Goal: Task Accomplishment & Management: Complete application form

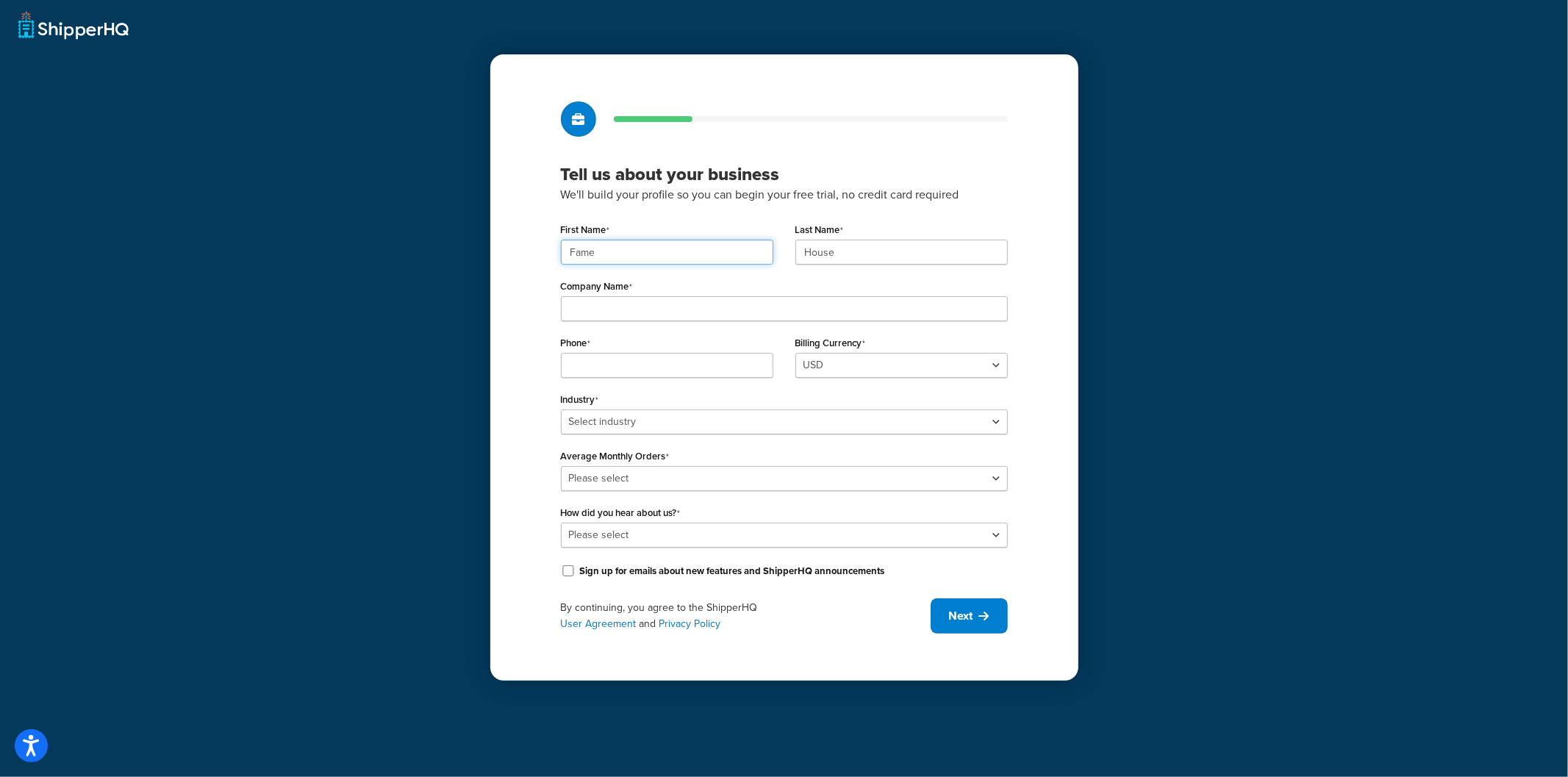
click at [669, 256] on input "Fame" at bounding box center [667, 252] width 213 height 25
paste input "UMG"
type input "UMG"
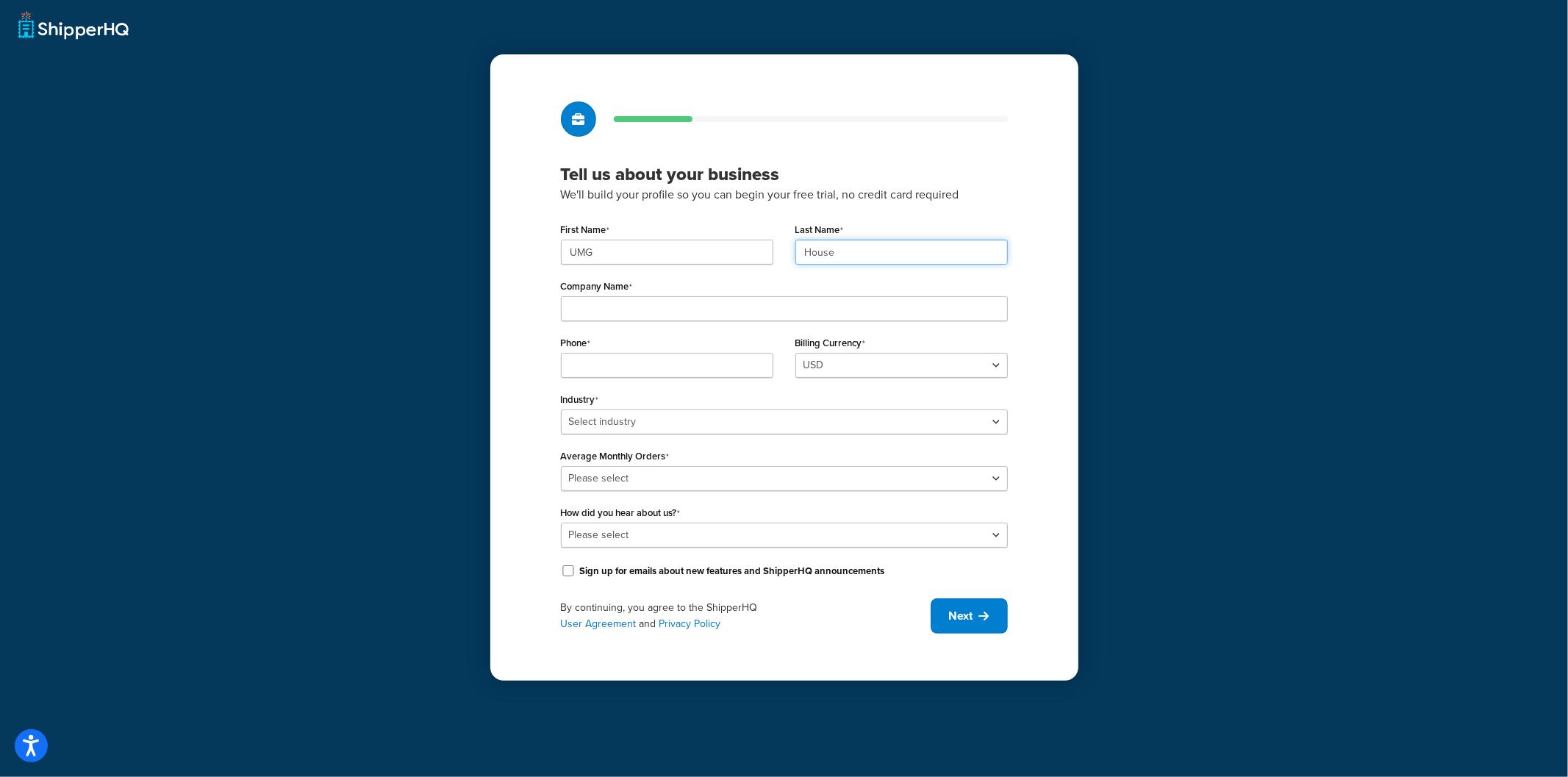
click at [857, 244] on input "House" at bounding box center [902, 252] width 213 height 25
paste input "UMG"
click at [853, 250] on input "UMG" at bounding box center [902, 252] width 213 height 25
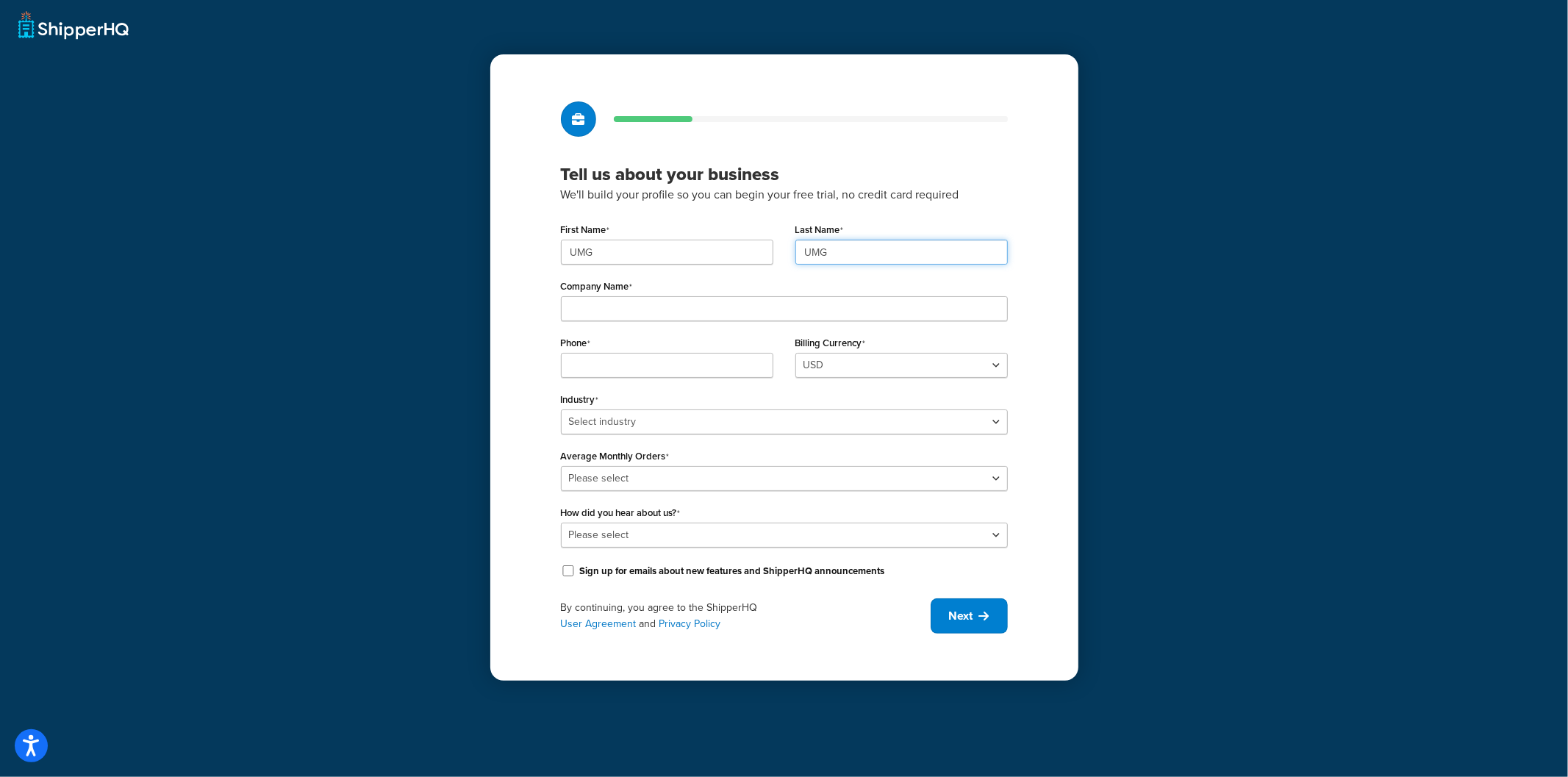
click at [853, 250] on input "UMG" at bounding box center [902, 252] width 213 height 25
type input "UMG"
click at [602, 295] on div "Company Name" at bounding box center [784, 298] width 447 height 45
click at [558, 325] on div "Tell us about your business We'll build your profile so you can begin your free…" at bounding box center [785, 367] width 589 height 626
click at [715, 306] on input "Company Name" at bounding box center [784, 309] width 447 height 25
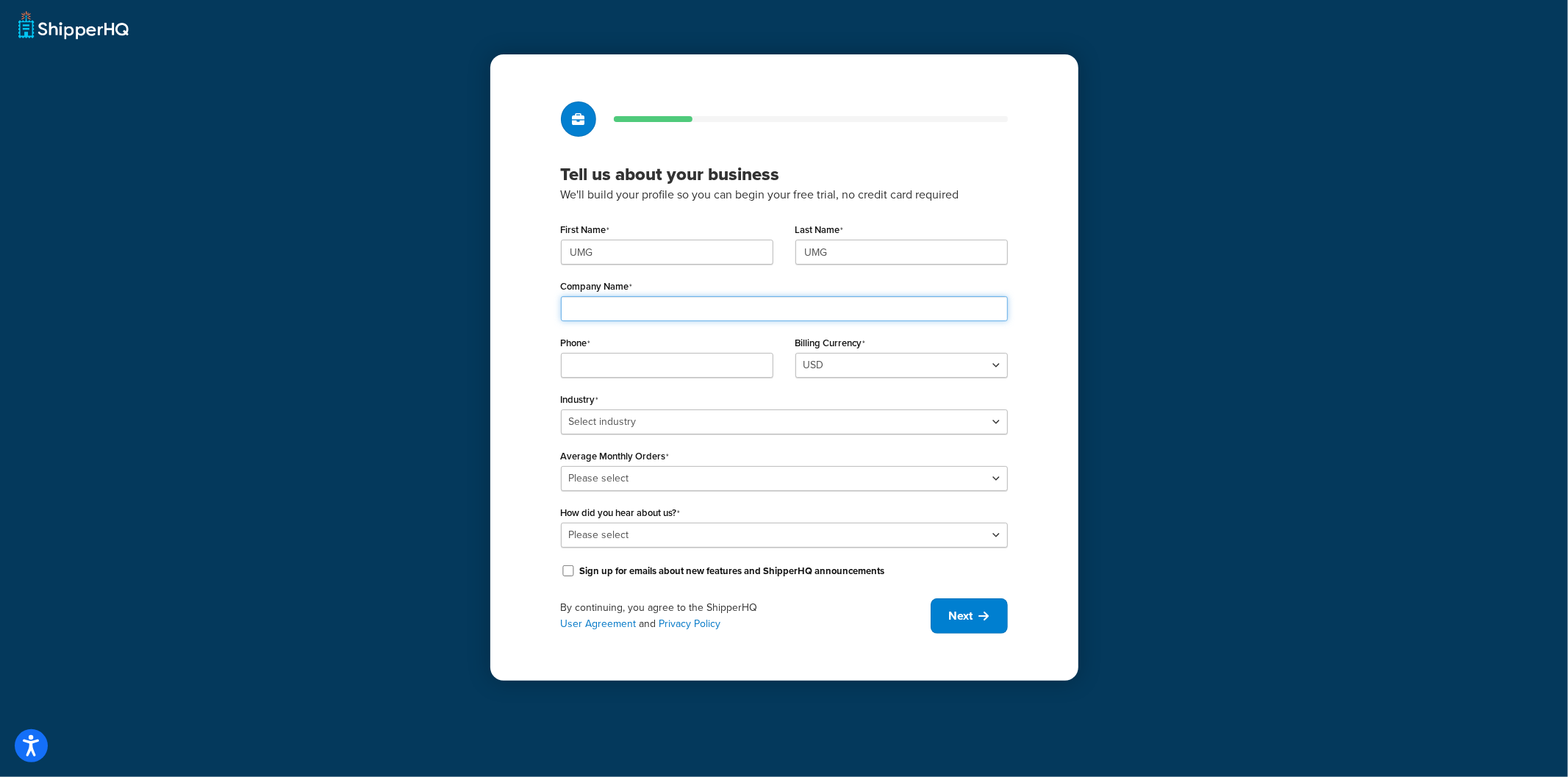
paste input "Universal Music Group"
type input "Universal Music Group"
click at [585, 367] on input "Phone" at bounding box center [667, 365] width 213 height 25
paste input "8449137510"
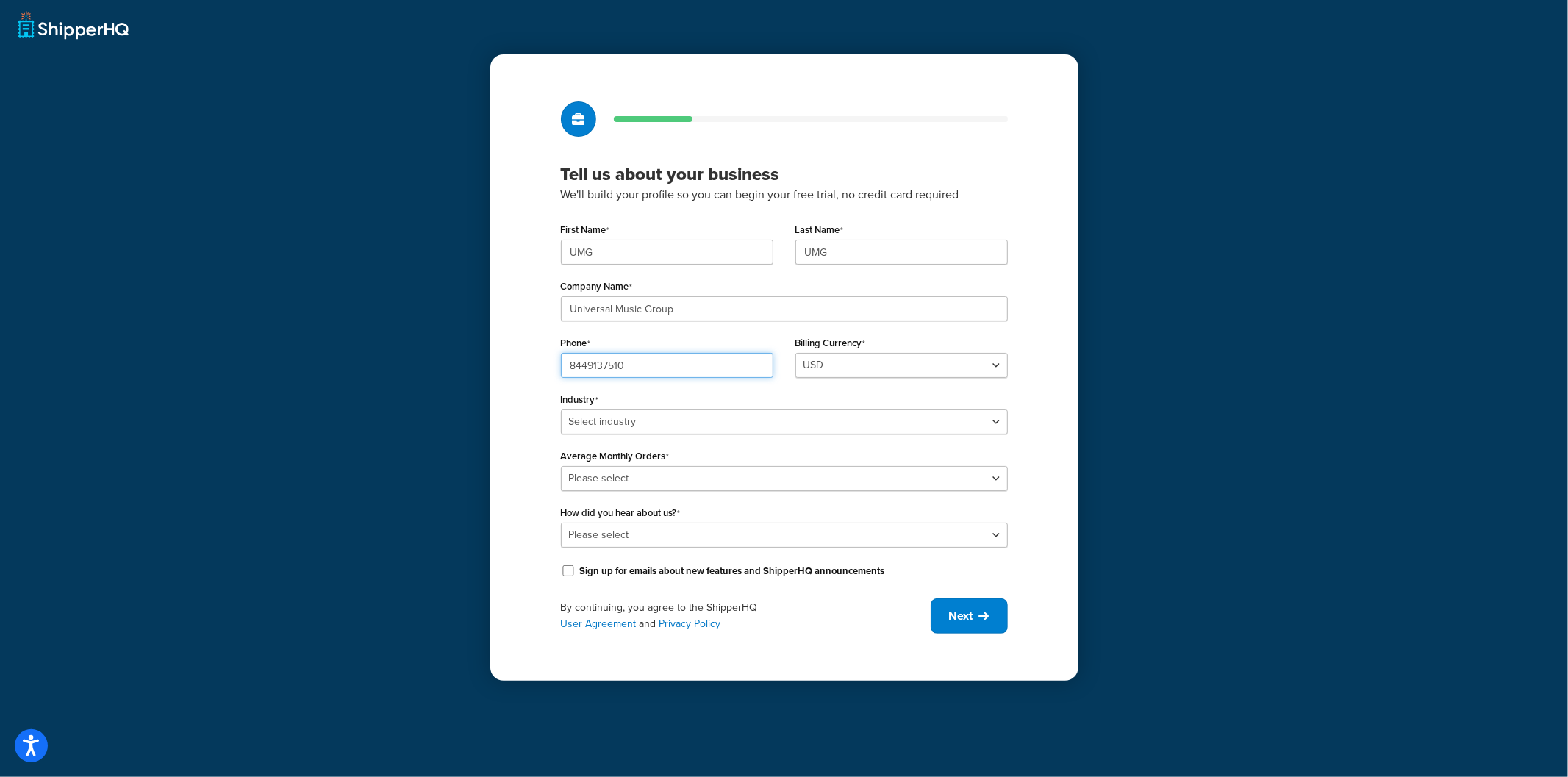
type input "8449137510"
click at [655, 413] on select "Select industry Automotive Adult Agriculture Alcohol, Tobacco & CBD Arts & Craf…" at bounding box center [784, 422] width 447 height 25
select select "25"
click at [561, 410] on select "Select industry Automotive Adult Agriculture Alcohol, Tobacco & CBD Arts & Craf…" at bounding box center [784, 422] width 447 height 25
click at [676, 477] on select "Please select 0-500 501-1,000 1,001-10,000 10,001-20,000 Over 20,000" at bounding box center [784, 478] width 447 height 25
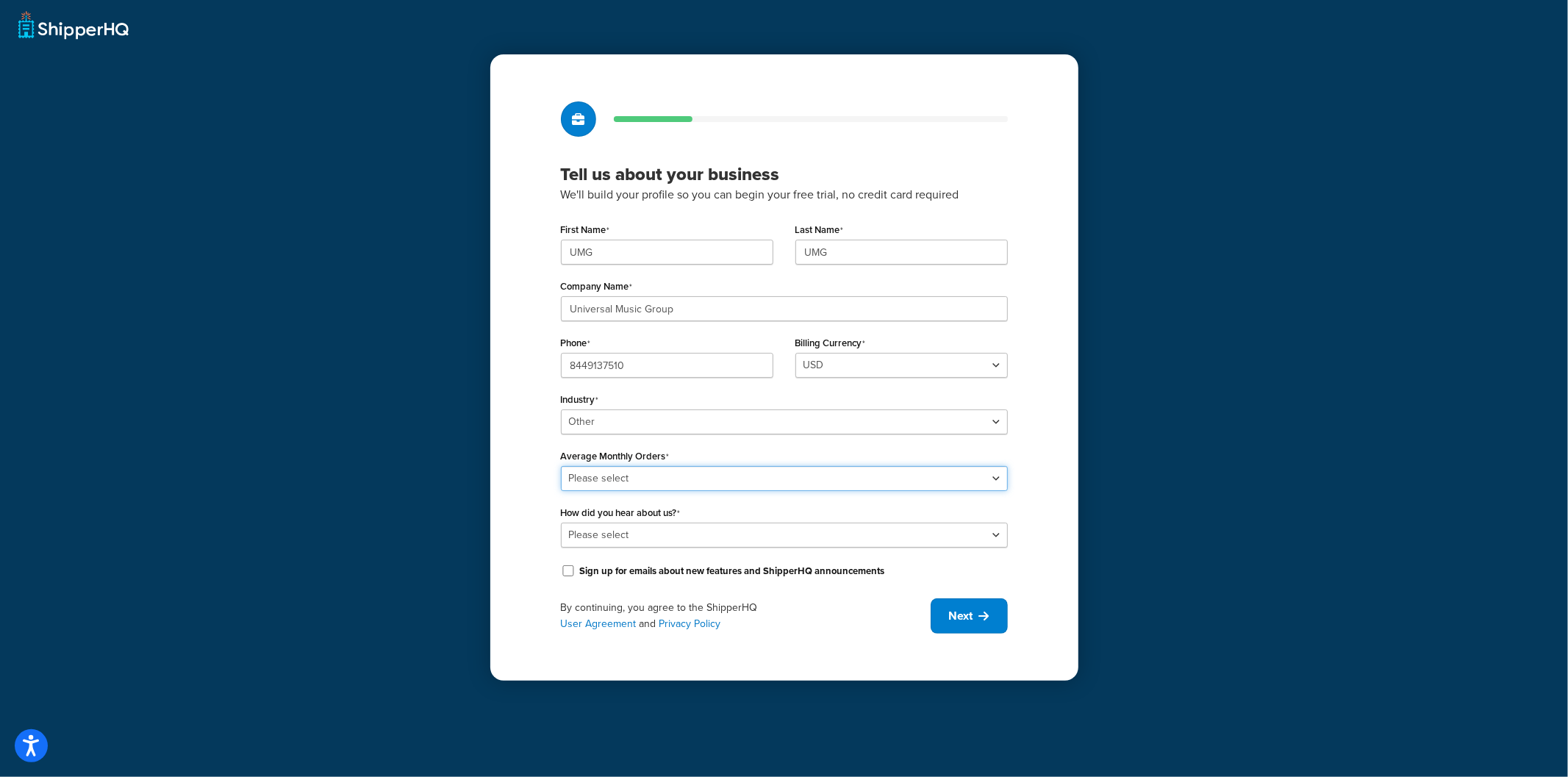
select select "3"
click at [561, 466] on select "Please select 0-500 501-1,000 1,001-10,000 10,001-20,000 Over 20,000" at bounding box center [784, 478] width 447 height 25
click at [671, 538] on select "Please select Online Search App Store or Marketplace Listing Referred by Agency…" at bounding box center [784, 535] width 447 height 25
select select "10"
click at [561, 523] on select "Please select Online Search App Store or Marketplace Listing Referred by Agency…" at bounding box center [784, 535] width 447 height 25
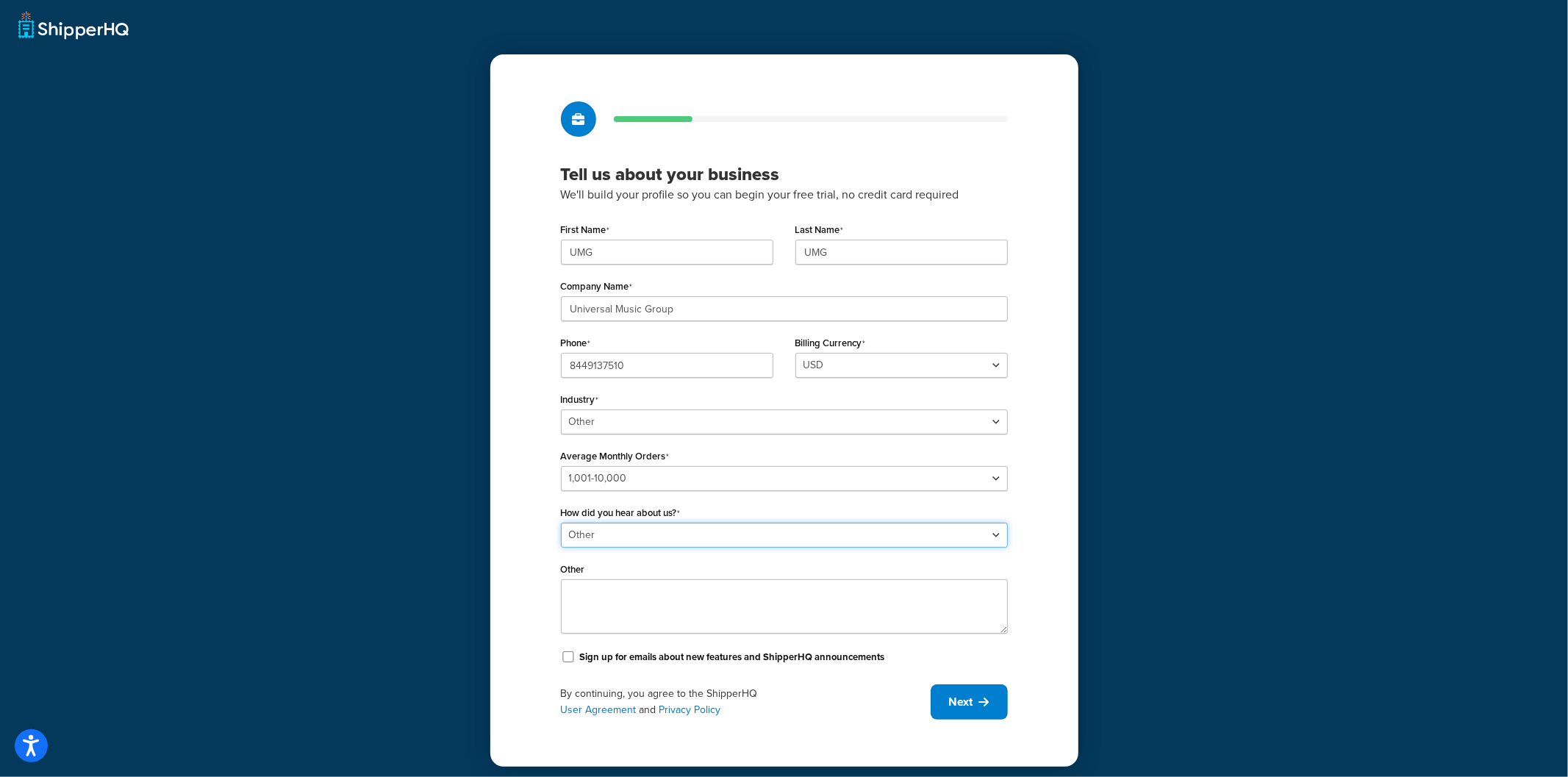
click at [653, 531] on select "Please select Online Search App Store or Marketplace Listing Referred by Agency…" at bounding box center [784, 535] width 447 height 25
click at [561, 523] on select "Please select Online Search App Store or Marketplace Listing Referred by Agency…" at bounding box center [784, 535] width 447 height 25
click at [1035, 432] on div "Tell us about your business We'll build your profile so you can begin your free…" at bounding box center [785, 410] width 589 height 712
click at [961, 697] on span "Next" at bounding box center [961, 702] width 24 height 16
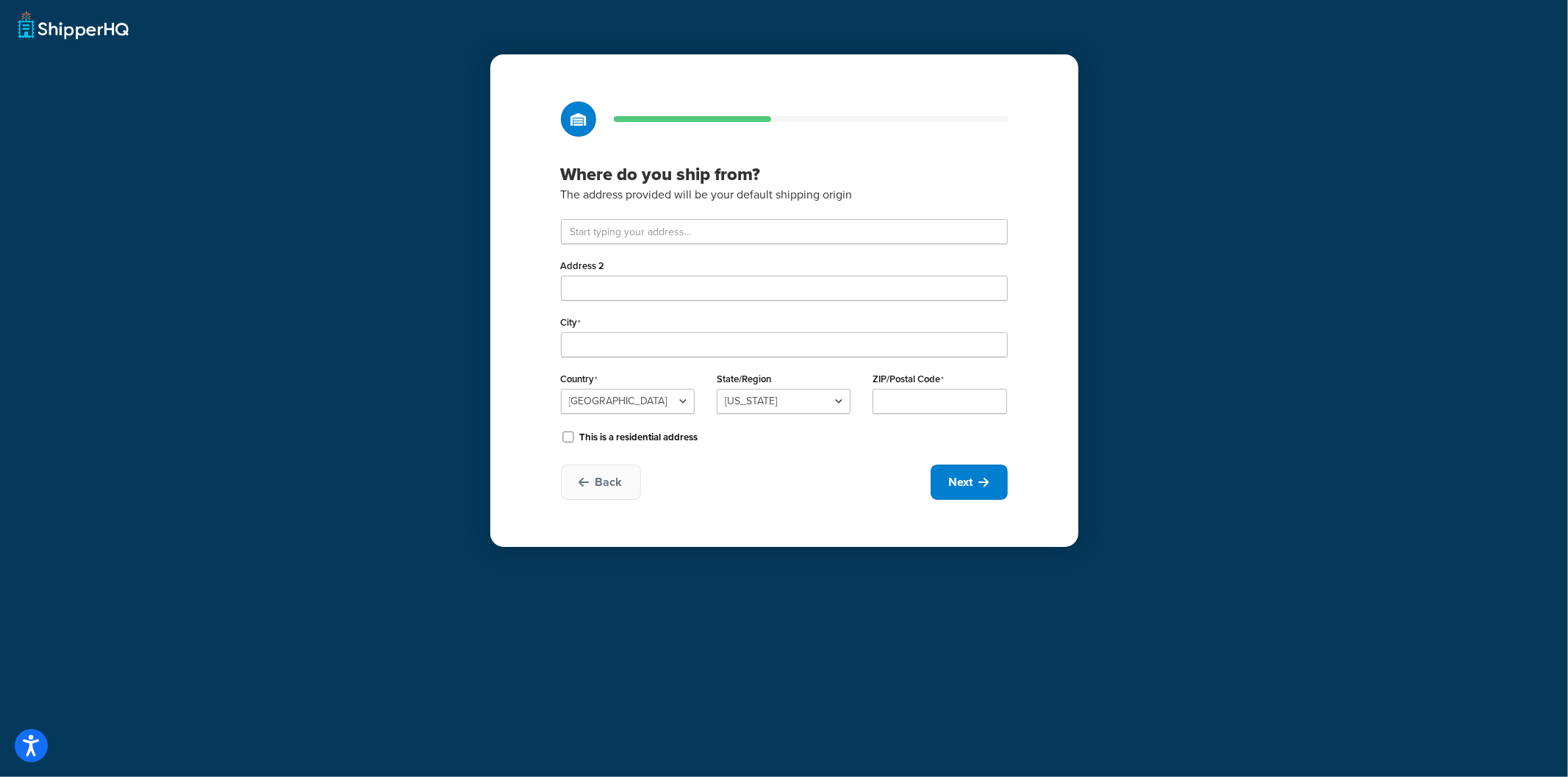
click at [592, 417] on div "Country United States United Kingdom Afghanistan Åland Islands Albania Algeria …" at bounding box center [628, 396] width 156 height 57
click at [666, 237] on input "text" at bounding box center [784, 231] width 447 height 25
click at [705, 232] on input "text" at bounding box center [784, 231] width 447 height 25
paste input "123 S Broad St, 26th Floor"
type input "123 S Broad St 26th floor"
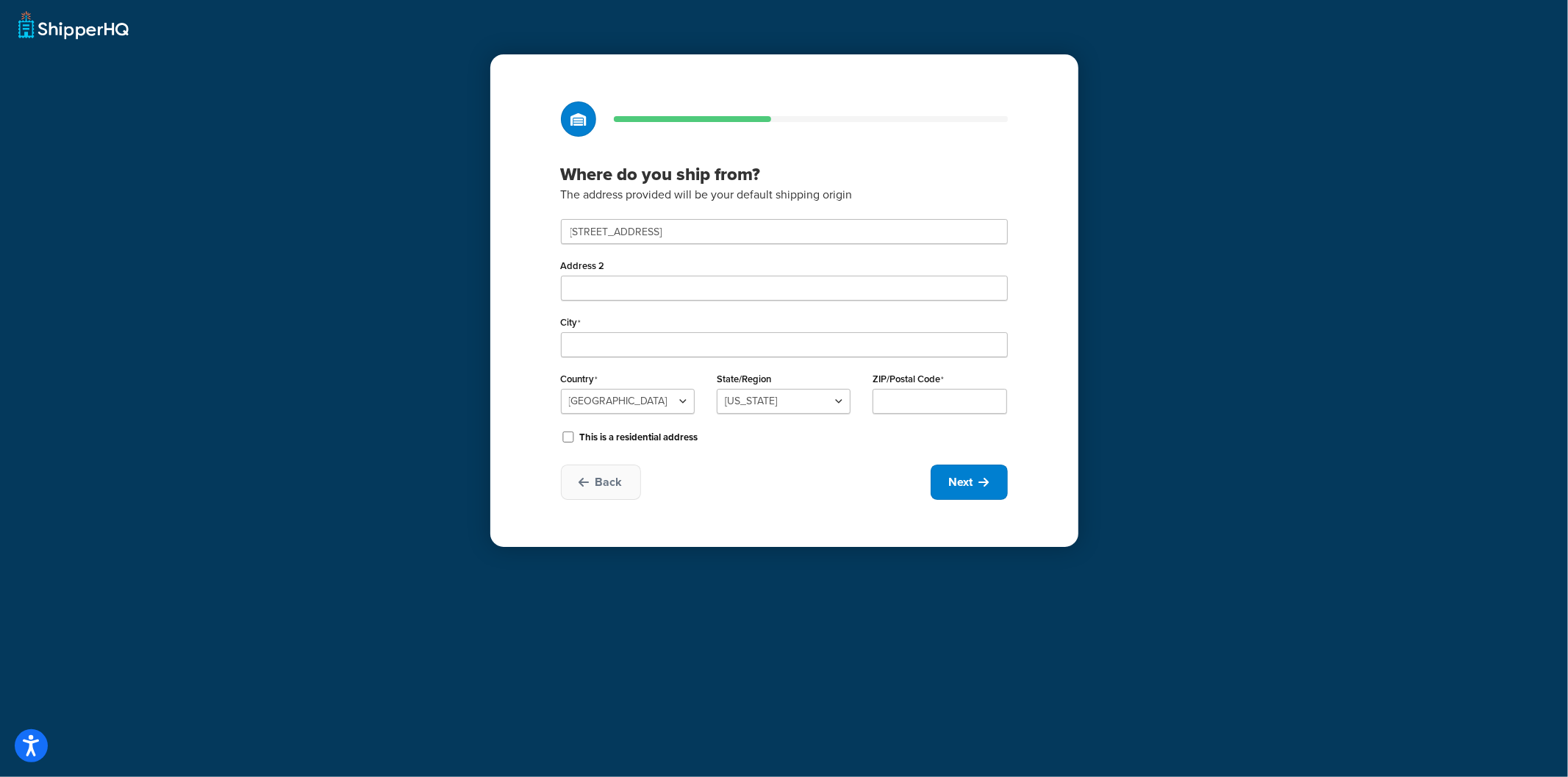
type input "Philadelphia"
select select "38"
type input "19109"
click at [952, 478] on span "Next" at bounding box center [961, 481] width 24 height 16
select select "1"
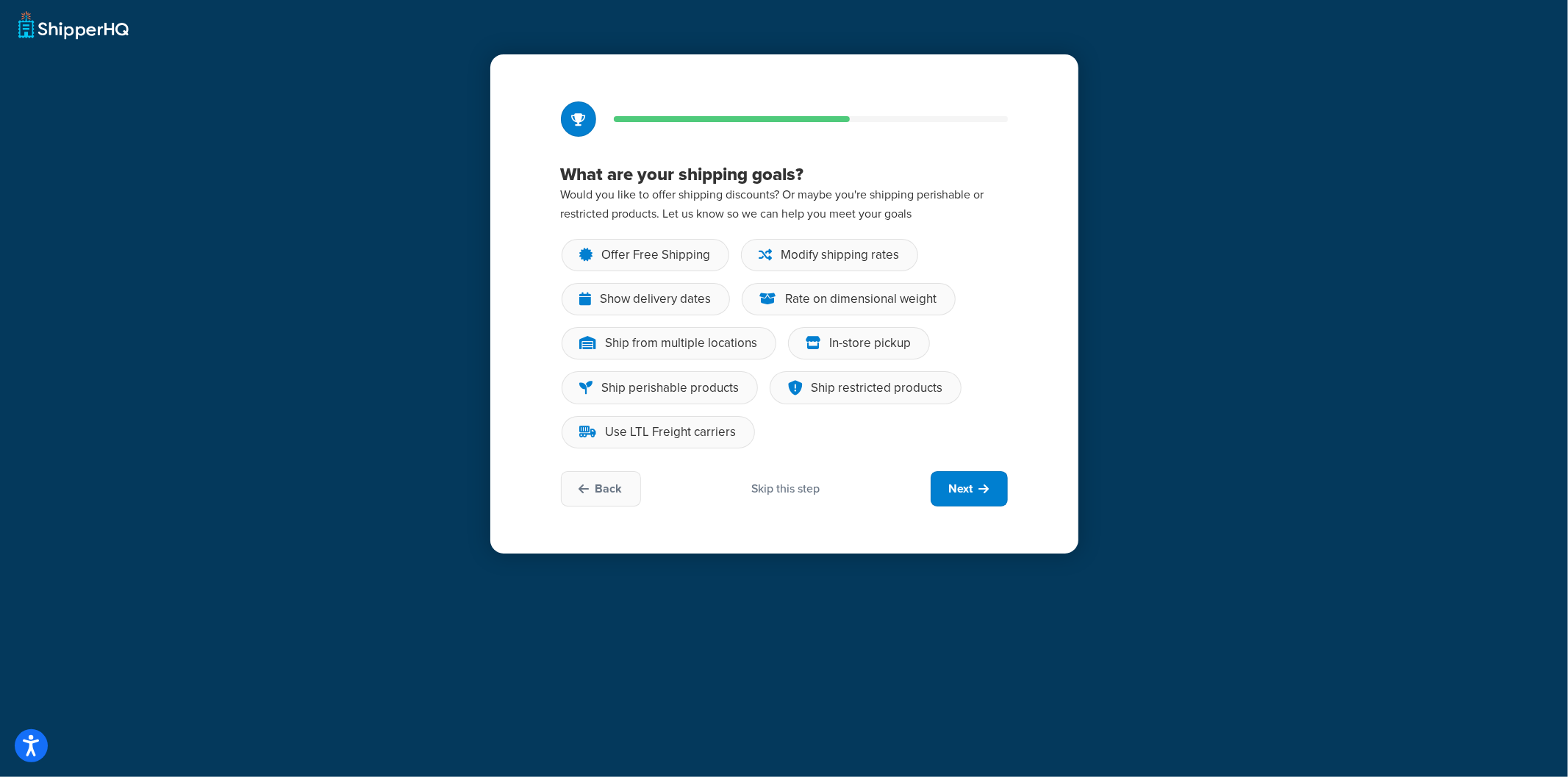
click at [801, 488] on div "Skip this step" at bounding box center [786, 488] width 69 height 16
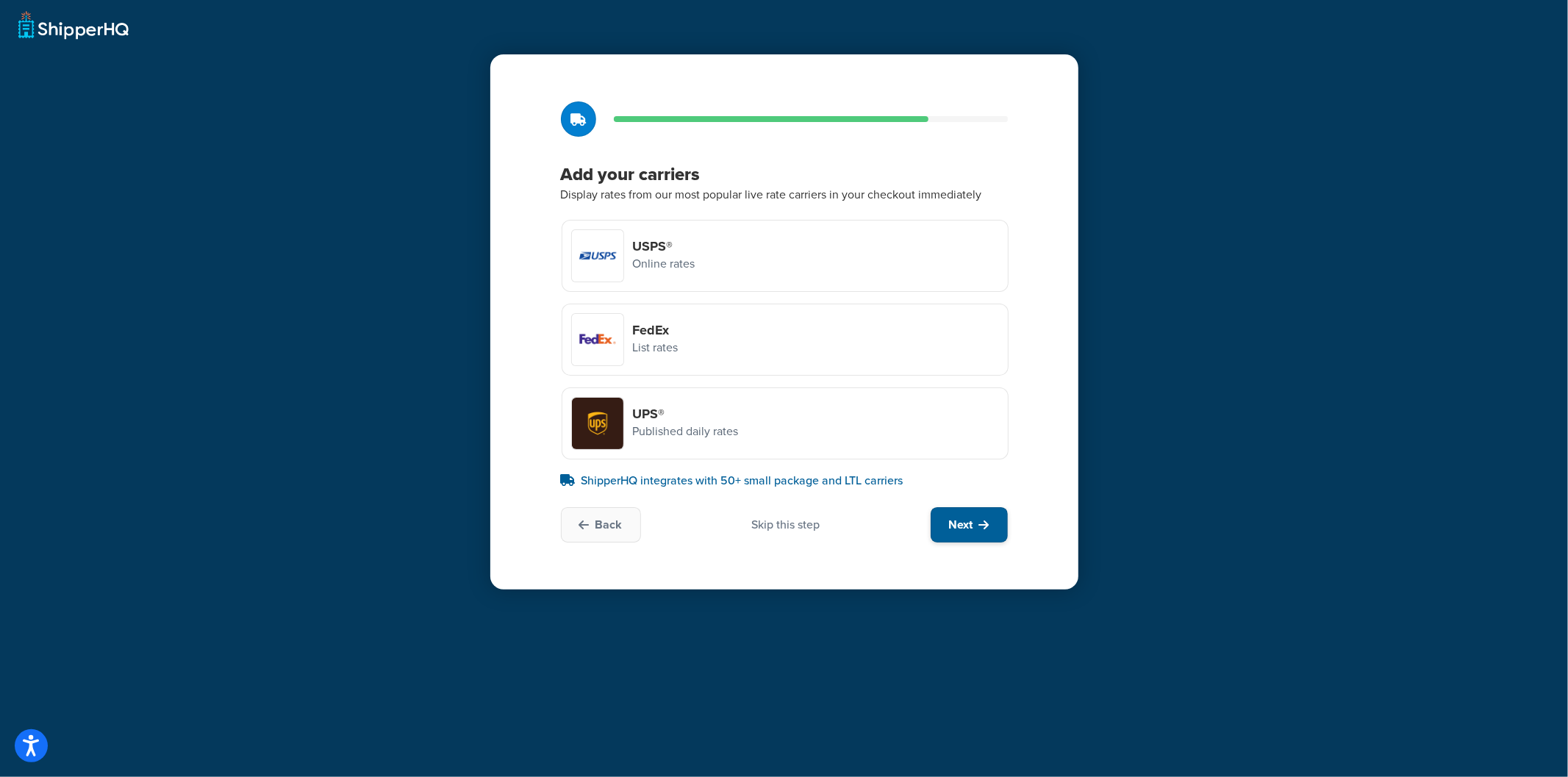
click at [951, 514] on button "Next" at bounding box center [970, 524] width 77 height 35
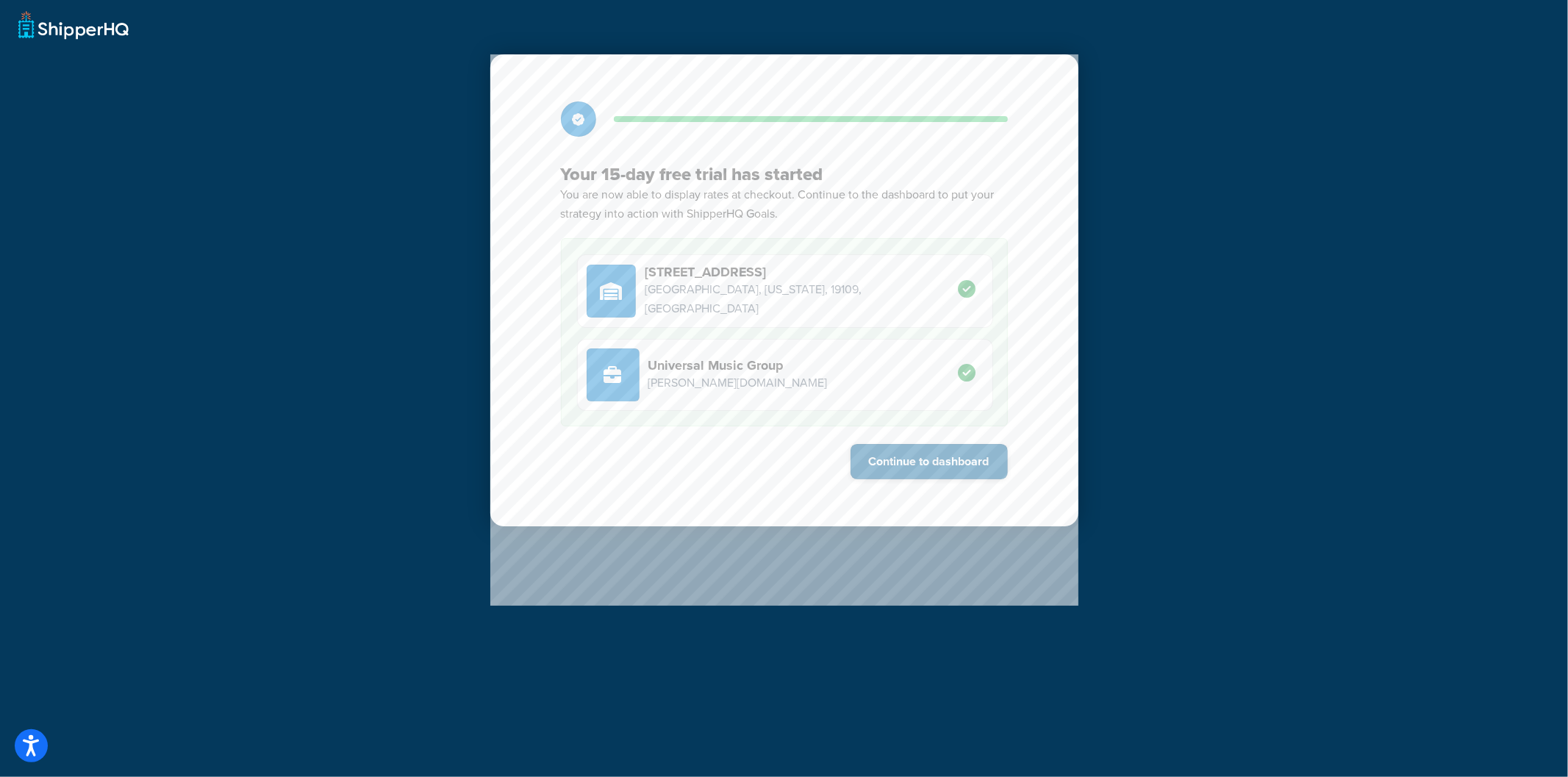
click at [909, 467] on button "Continue to dashboard" at bounding box center [929, 462] width 158 height 35
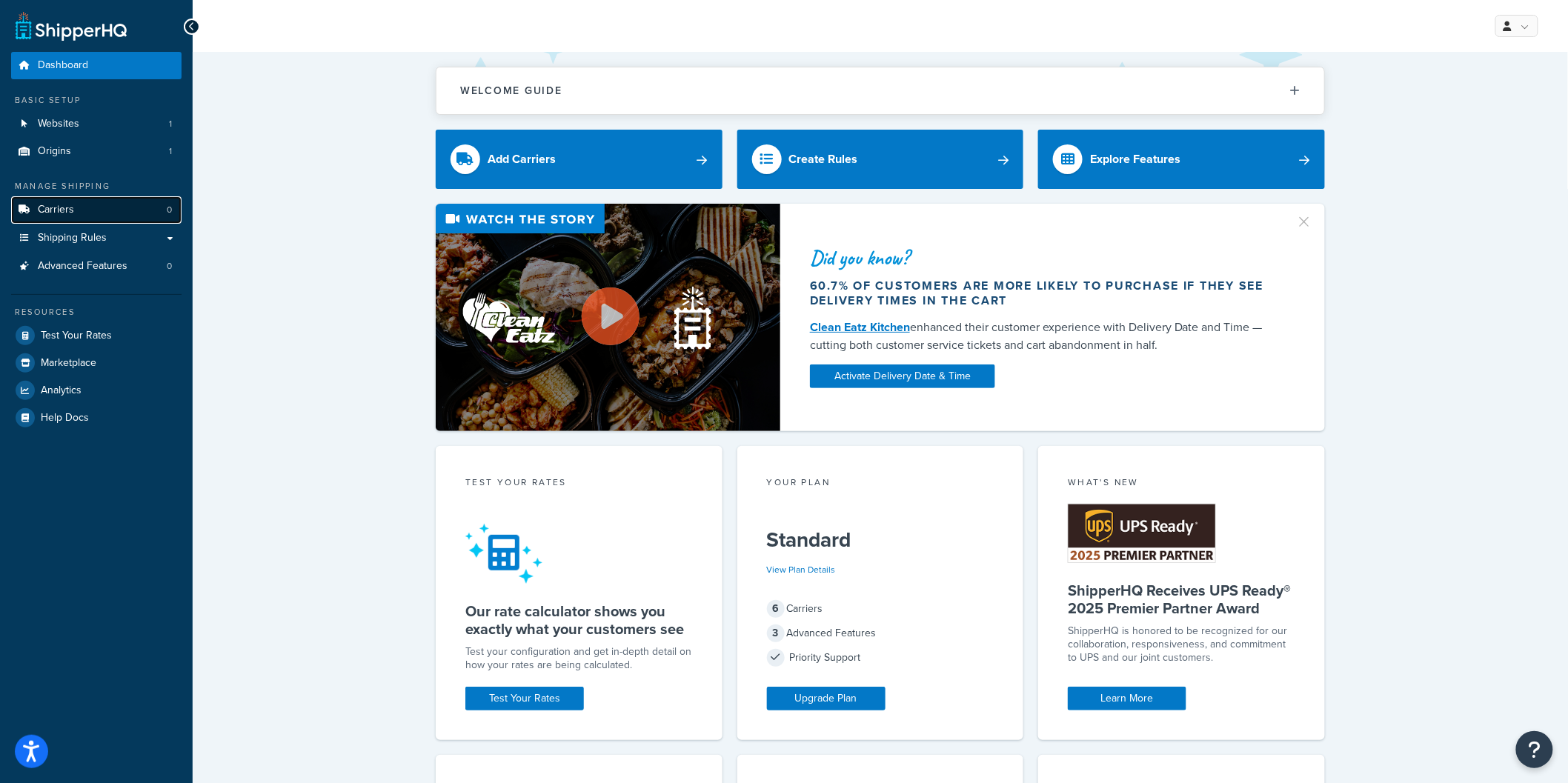
click at [94, 218] on link "Carriers 0" at bounding box center [97, 210] width 170 height 27
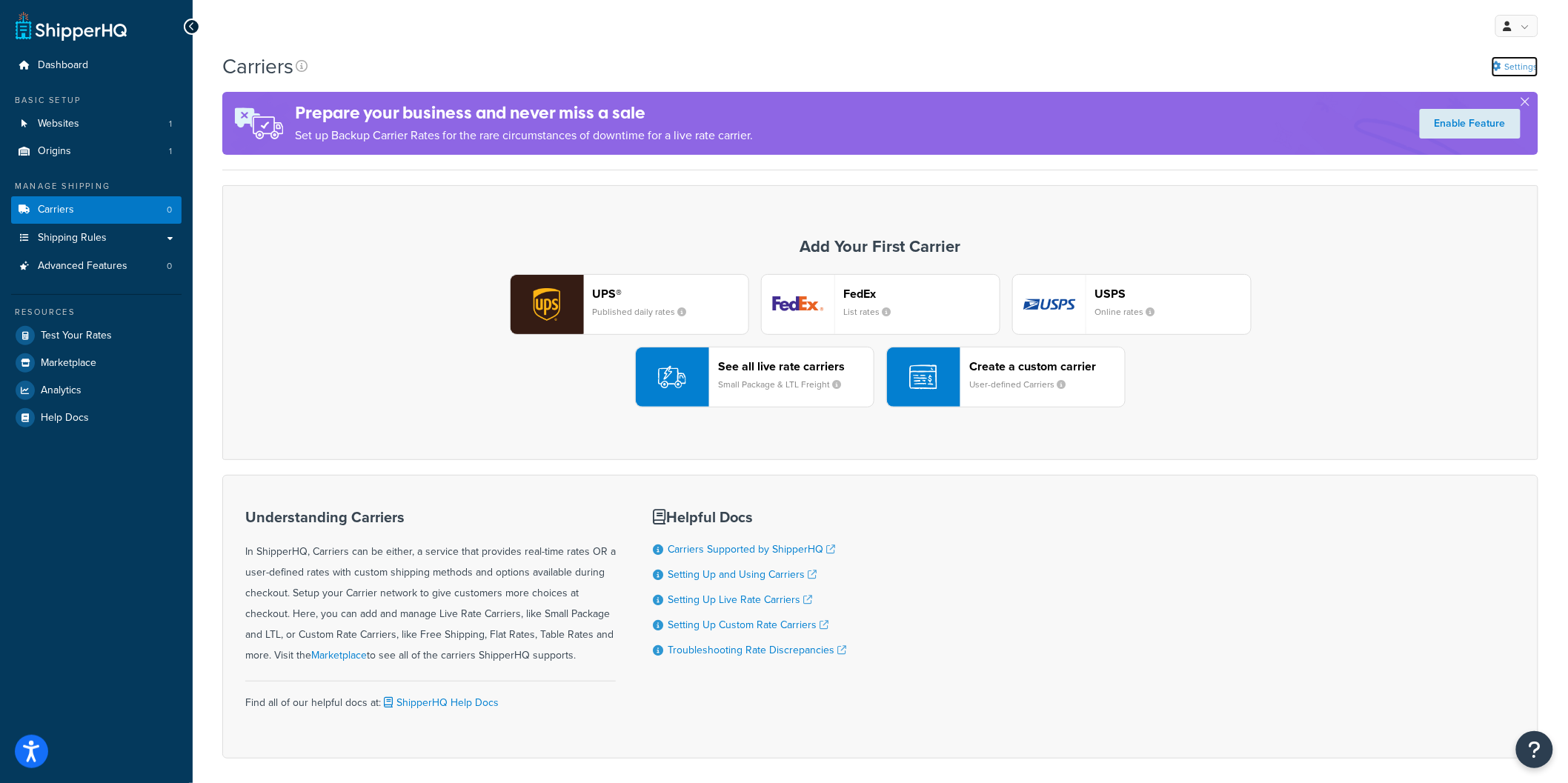
click at [1525, 62] on link "Settings" at bounding box center [1514, 66] width 46 height 21
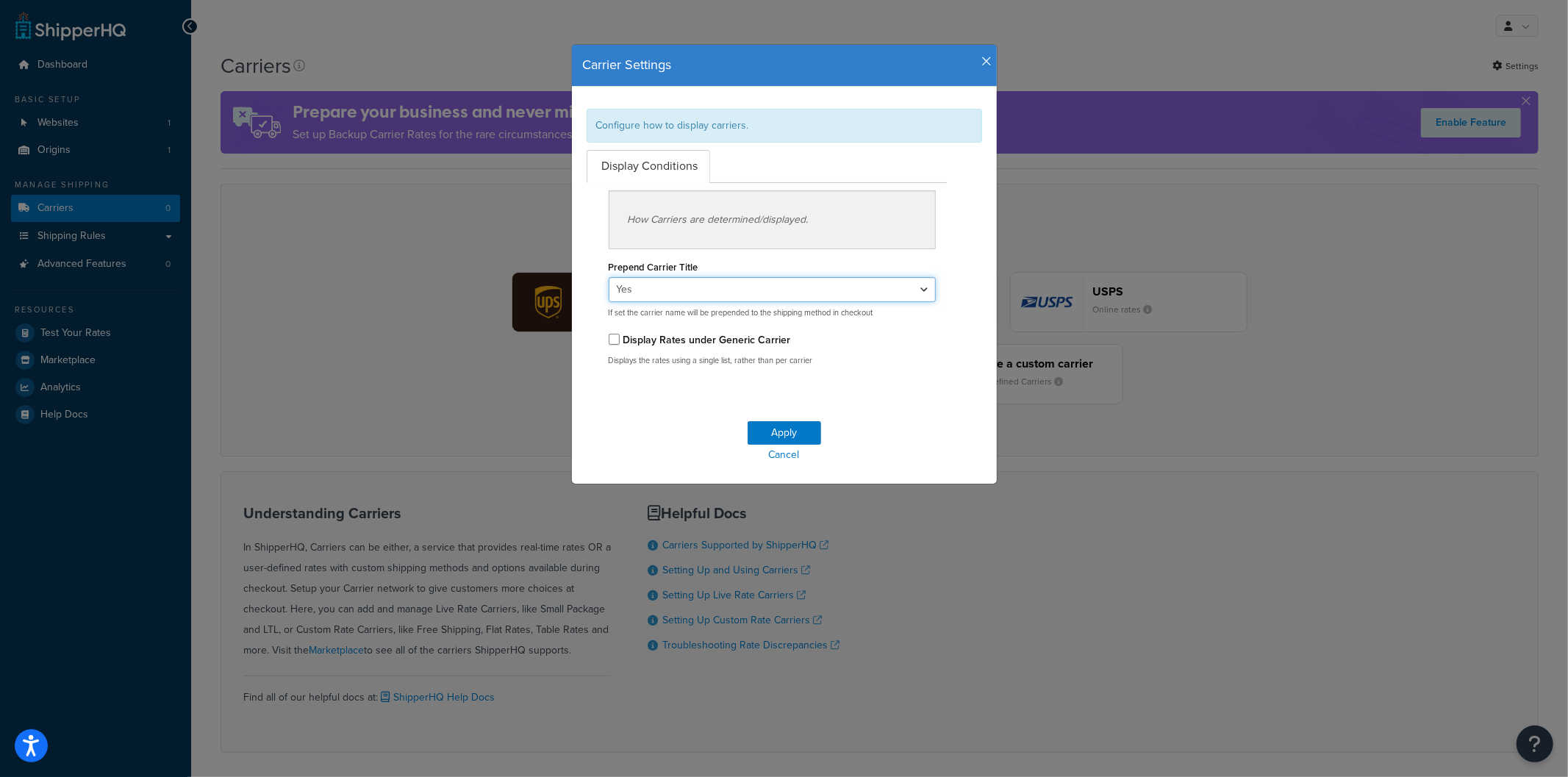
click at [721, 280] on select "Yes No" at bounding box center [773, 289] width 328 height 25
select select "false"
click at [609, 277] on select "Yes No" at bounding box center [773, 289] width 328 height 25
click at [785, 425] on button "Apply" at bounding box center [784, 432] width 73 height 23
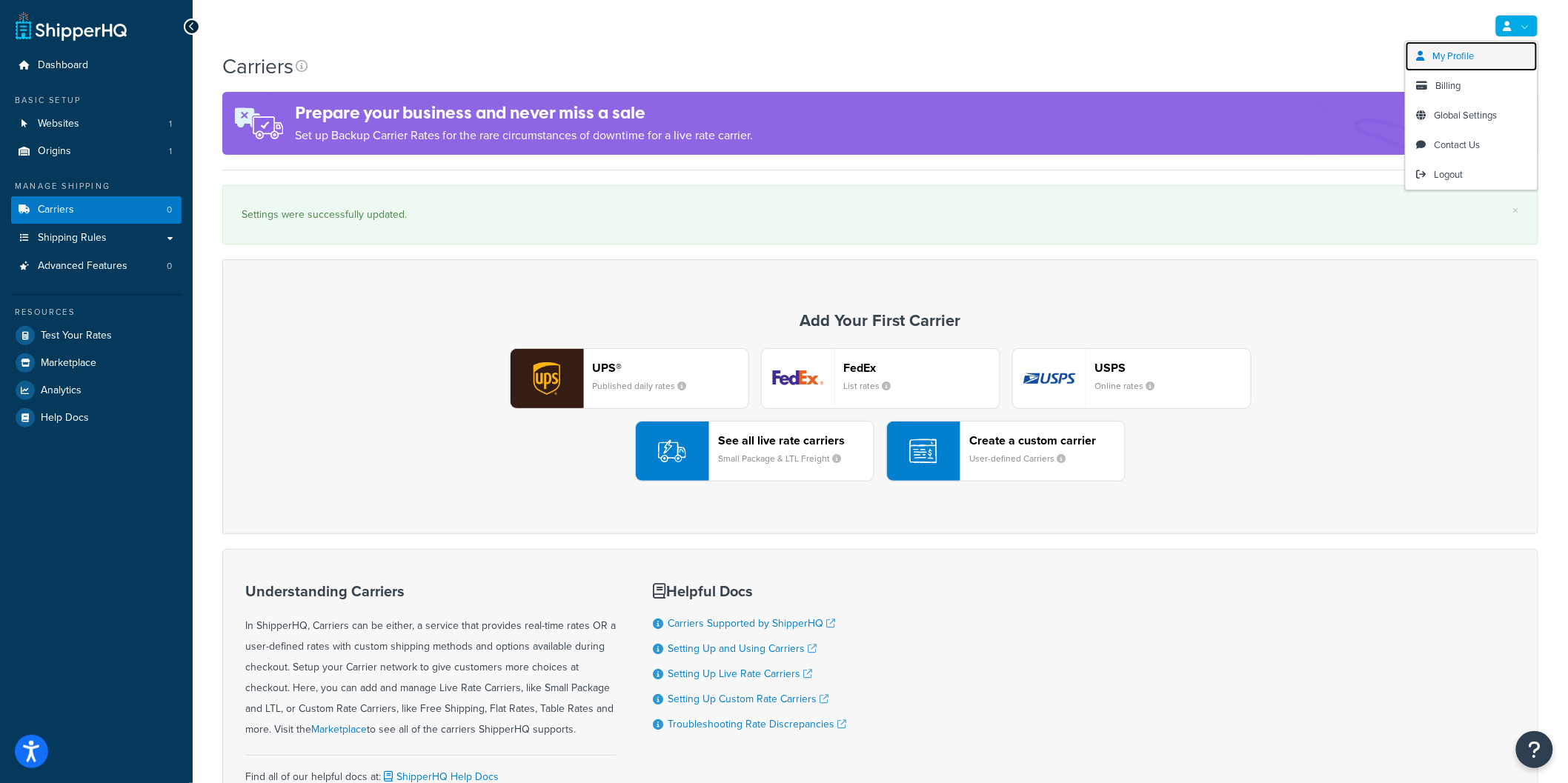
click at [1482, 52] on link "My Profile" at bounding box center [1471, 56] width 132 height 30
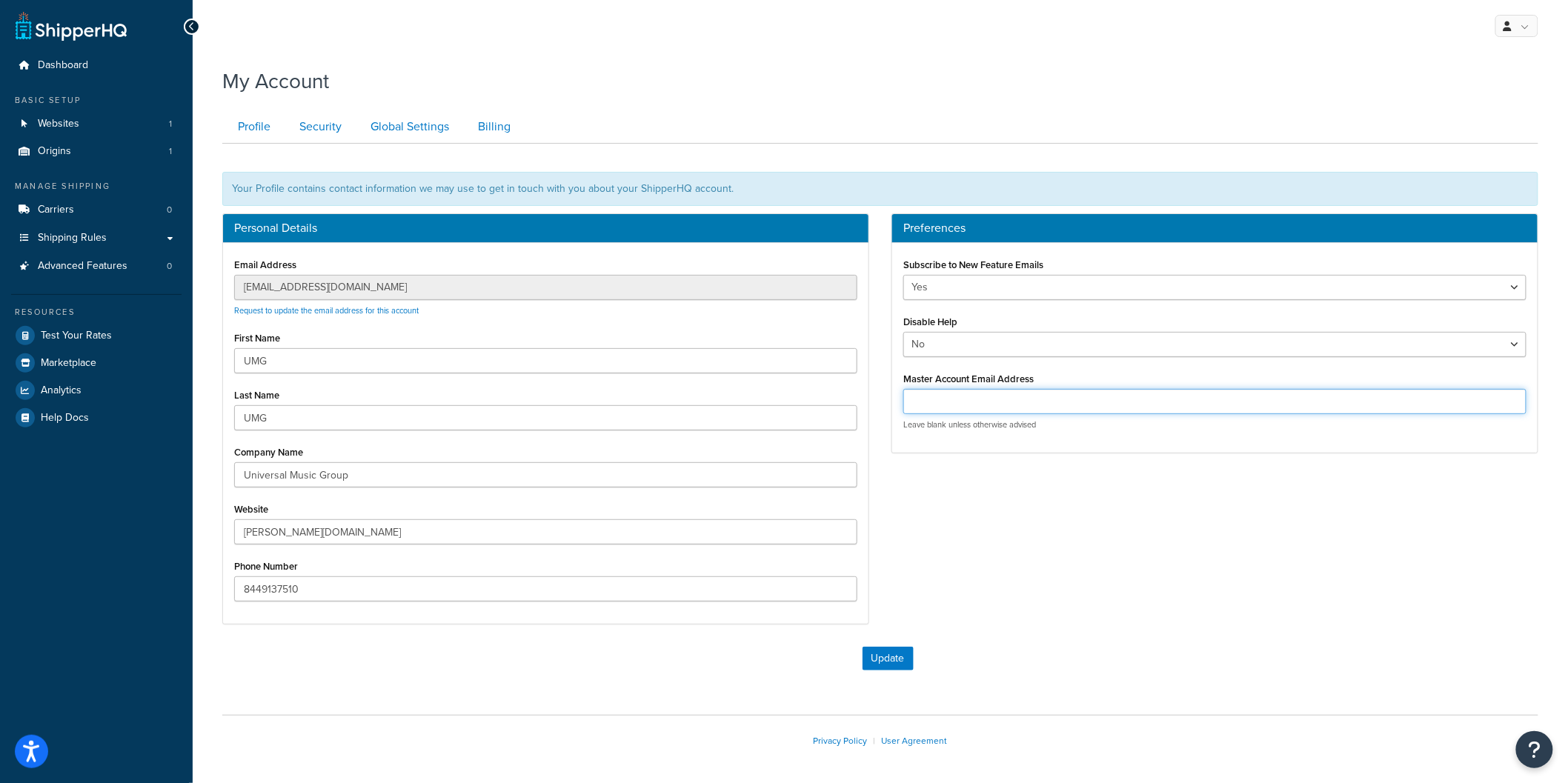
click at [939, 391] on input "Master Account Email Address" at bounding box center [1214, 401] width 623 height 25
paste input "customercare@famehouse.net"
type input "customercare@famehouse.net"
click at [881, 652] on button "Update" at bounding box center [887, 658] width 51 height 24
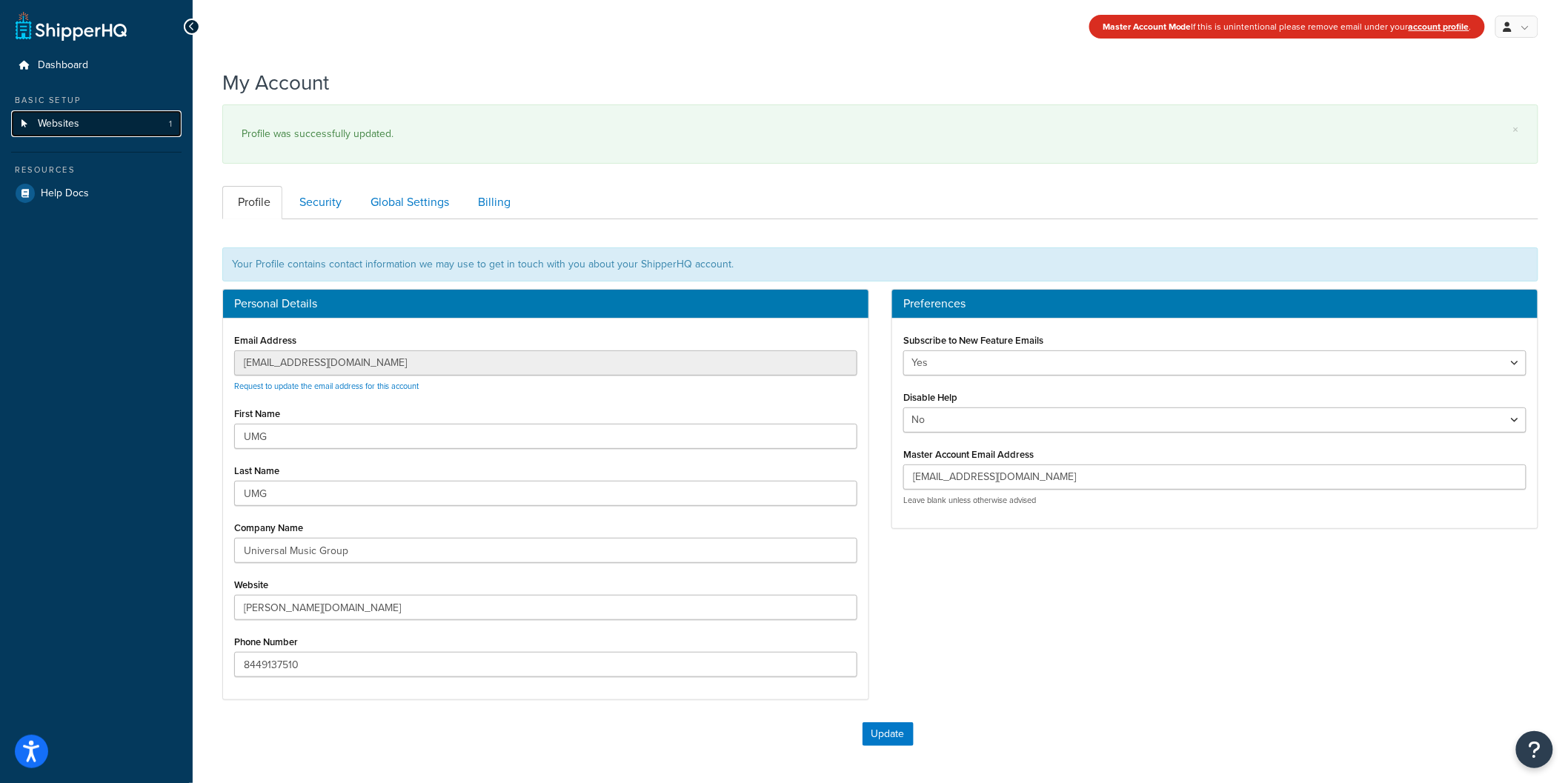
click at [87, 130] on link "Websites 1" at bounding box center [97, 124] width 170 height 27
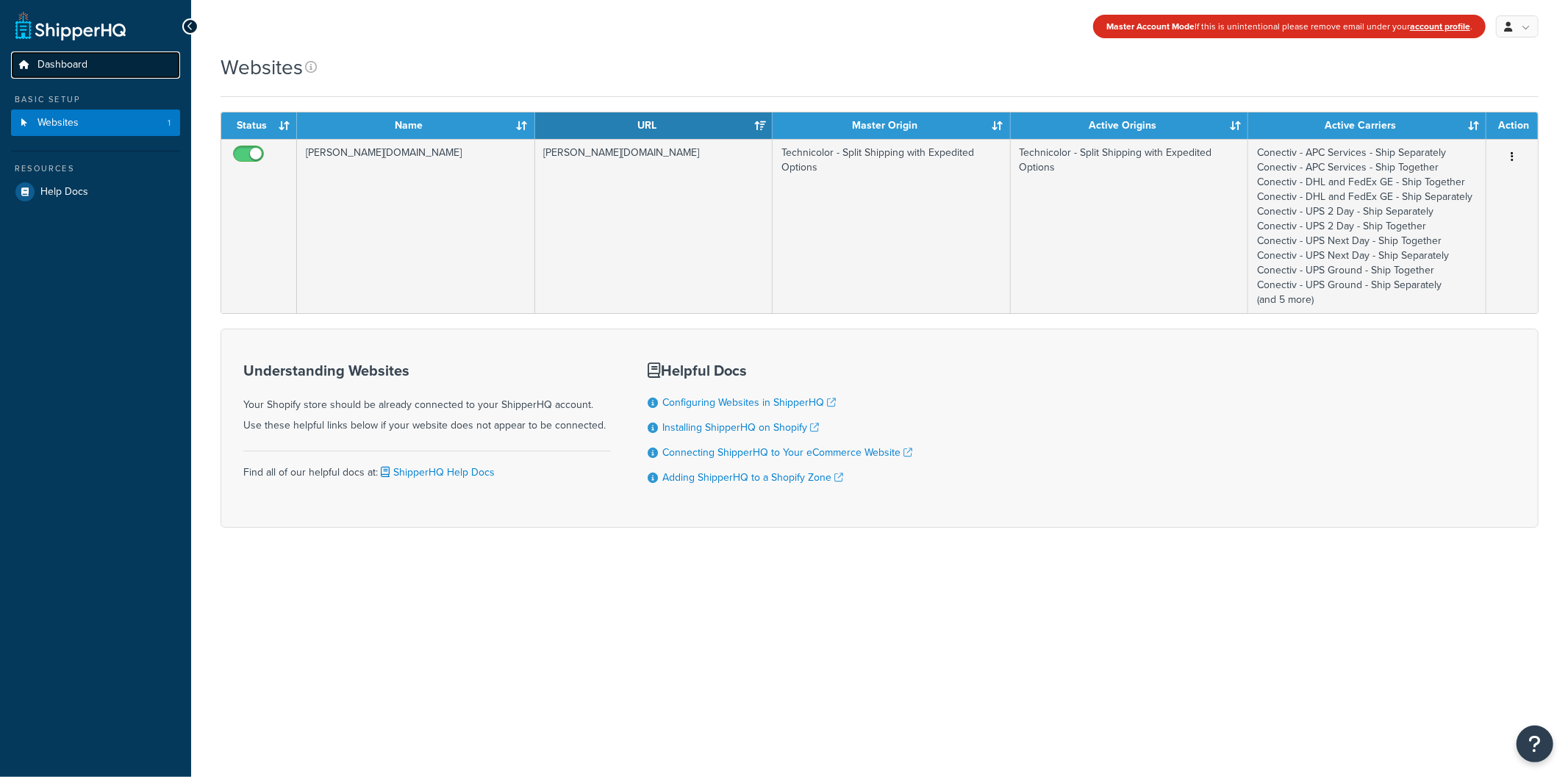
click at [81, 69] on span "Dashboard" at bounding box center [63, 65] width 50 height 13
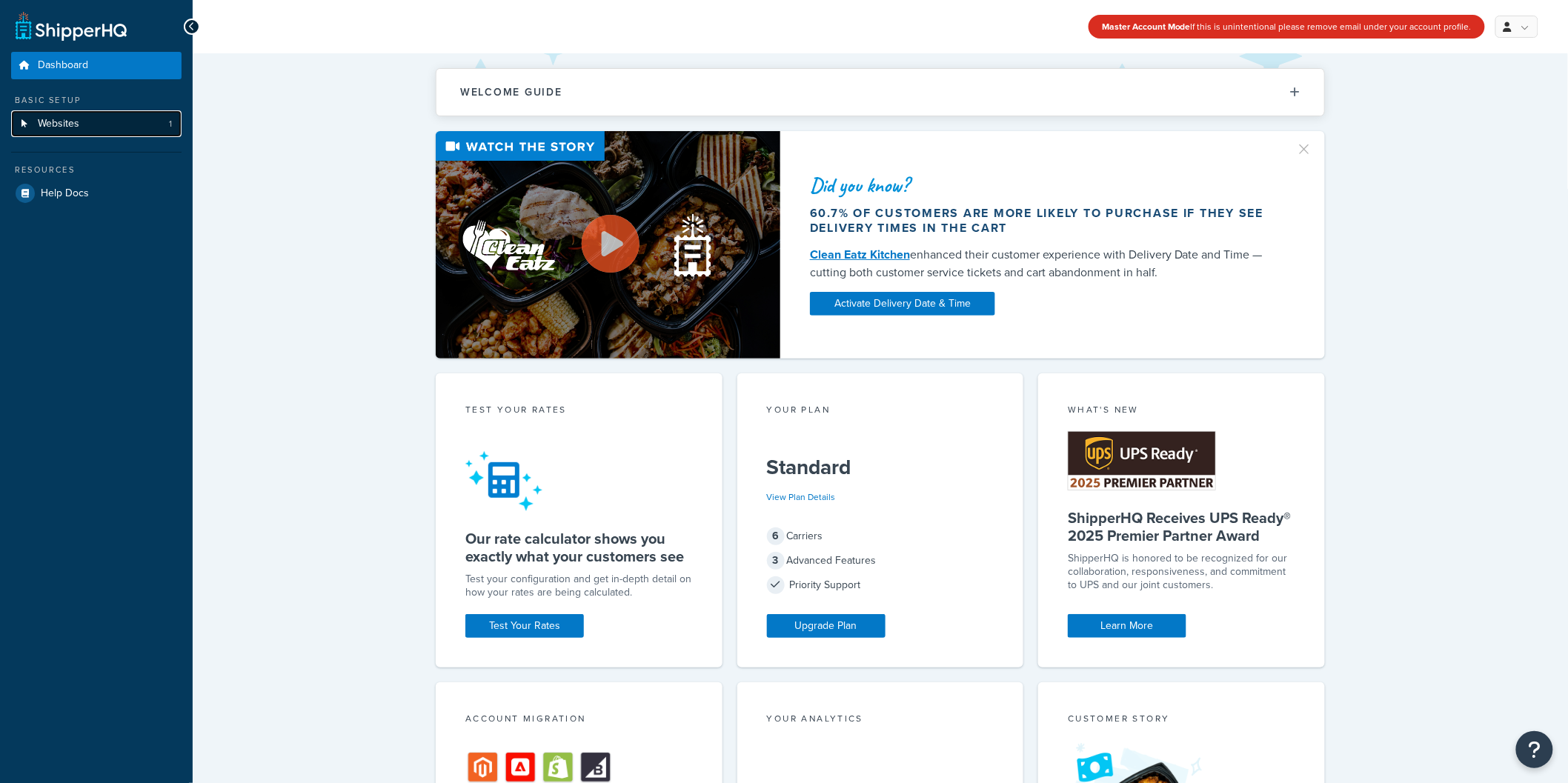
click at [96, 129] on link "Websites 1" at bounding box center [97, 124] width 170 height 27
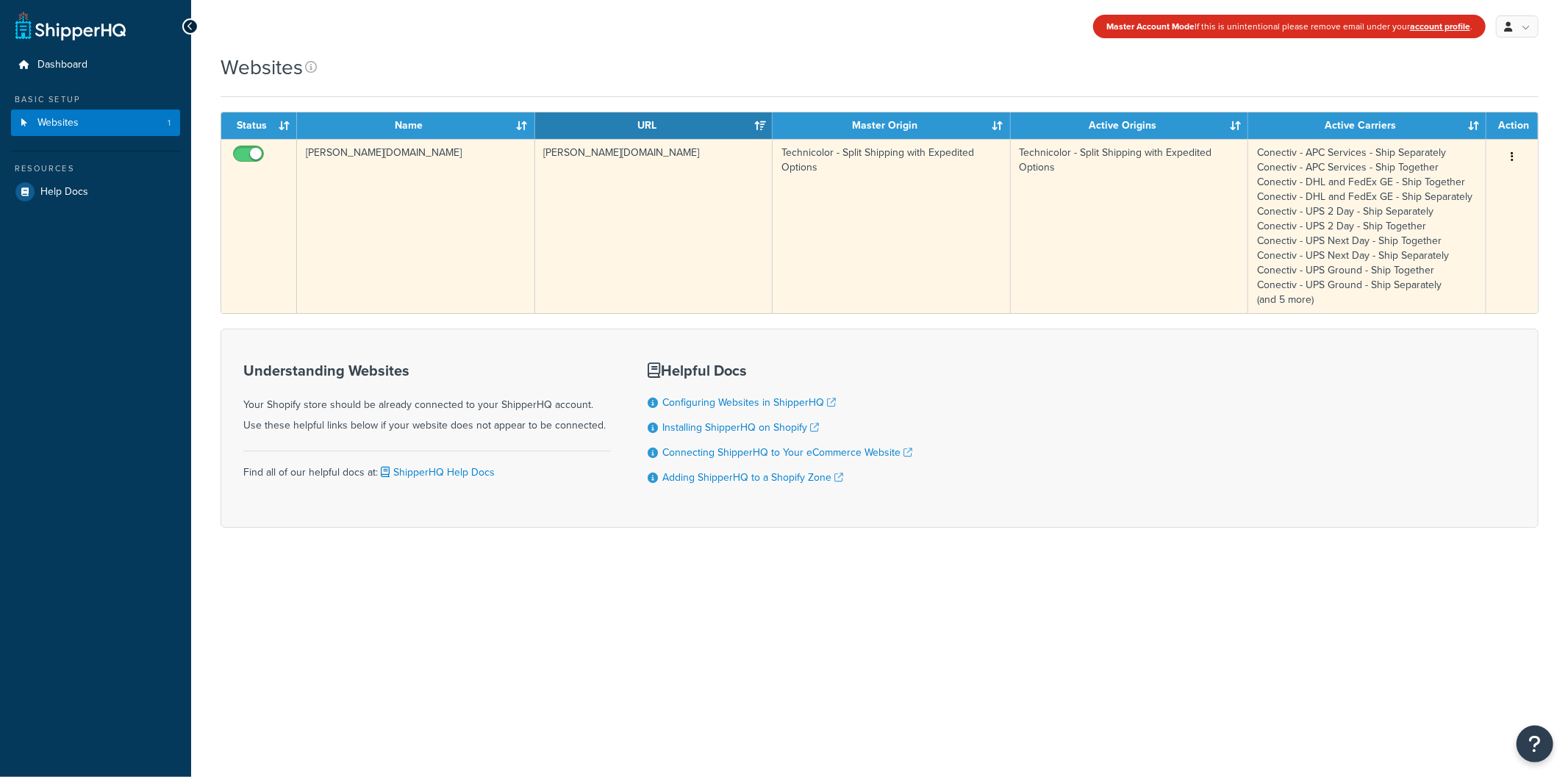
click at [1511, 158] on icon "button" at bounding box center [1512, 157] width 3 height 11
click at [1493, 178] on link "Edit" at bounding box center [1453, 186] width 116 height 30
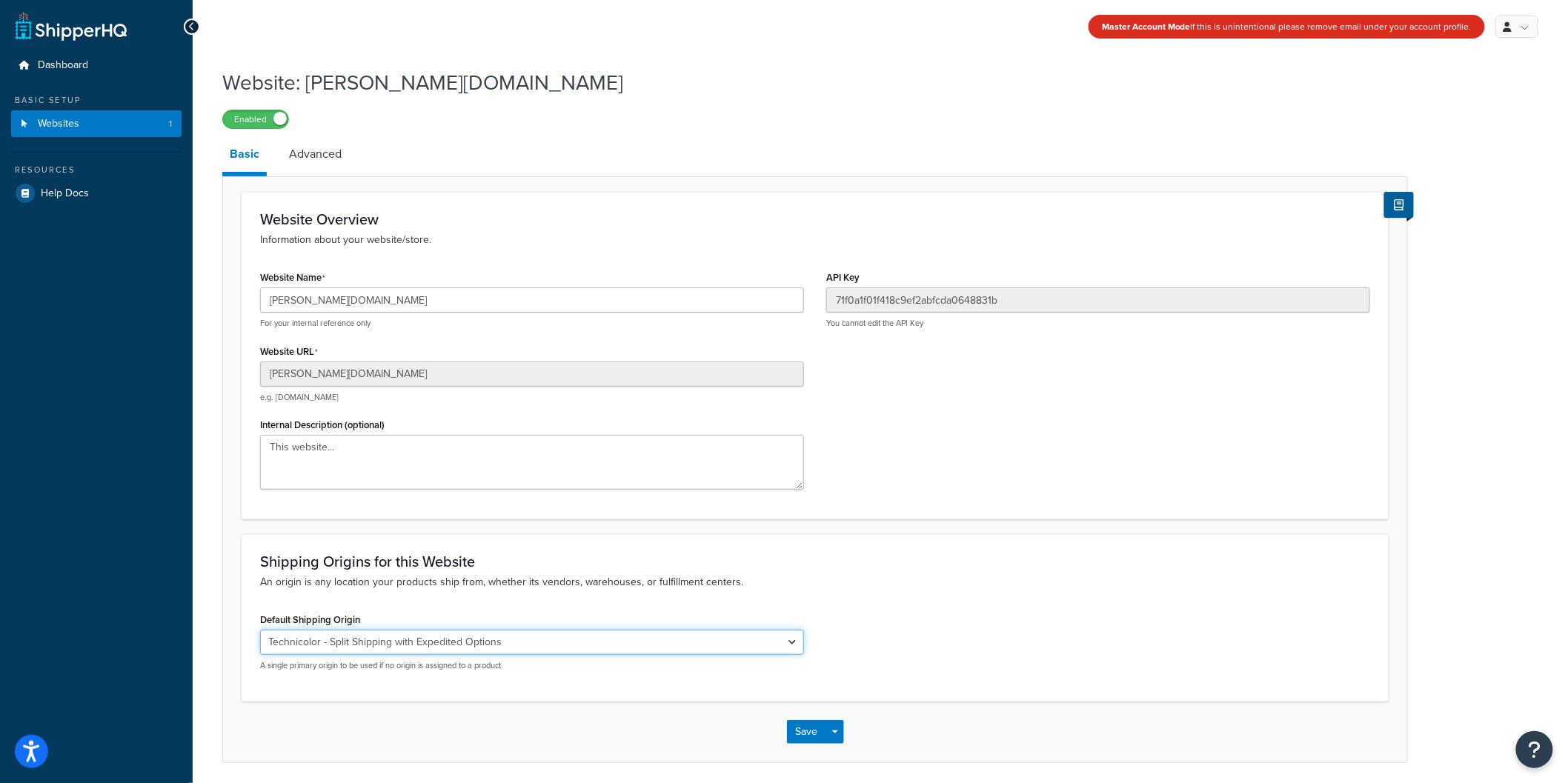
click at [458, 651] on select "El Famoso Artist Endeavor (OG) Graphik Dimensions Artivise Printful [PERSON_NAM…" at bounding box center [532, 642] width 544 height 25
select select "68760"
click at [260, 630] on select "El Famoso Artist Endeavor (OG) Graphik Dimensions Artivise Printful [PERSON_NAM…" at bounding box center [532, 642] width 544 height 25
click at [814, 737] on button "Save" at bounding box center [807, 731] width 40 height 24
